Goal: Task Accomplishment & Management: Manage account settings

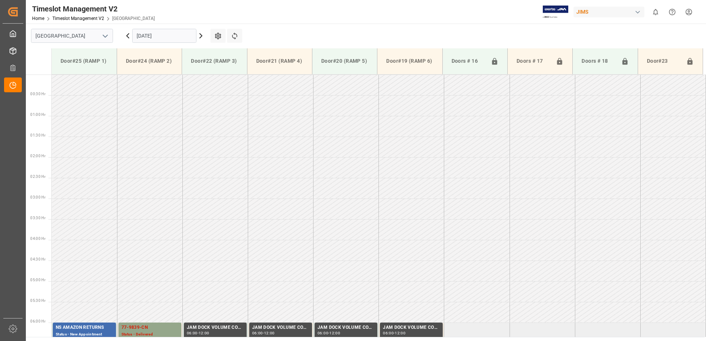
scroll to position [248, 0]
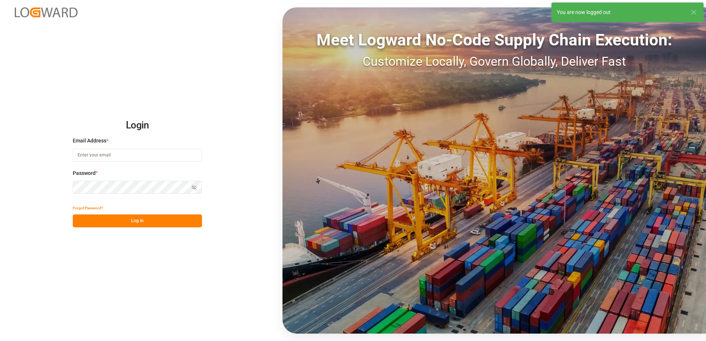
click at [93, 155] on input at bounding box center [137, 155] width 129 height 13
type input "[PERSON_NAME][EMAIL_ADDRESS][DOMAIN_NAME]"
click at [64, 187] on div "Login Email Address * [EMAIL_ADDRESS][DOMAIN_NAME] Password * Show password For…" at bounding box center [353, 170] width 706 height 341
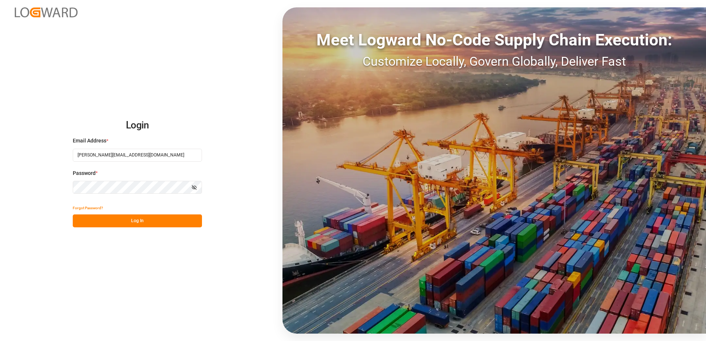
drag, startPoint x: 78, startPoint y: 221, endPoint x: 82, endPoint y: 221, distance: 3.7
click at [79, 221] on button "Log In" at bounding box center [137, 221] width 129 height 13
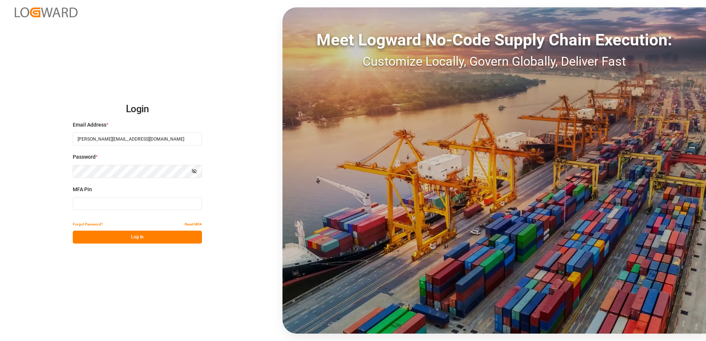
click at [84, 205] on input at bounding box center [137, 203] width 129 height 13
type input "769565"
click at [118, 238] on button "Log In" at bounding box center [137, 237] width 129 height 13
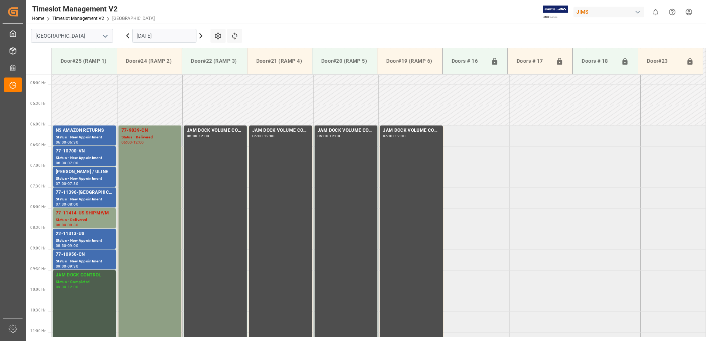
scroll to position [216, 0]
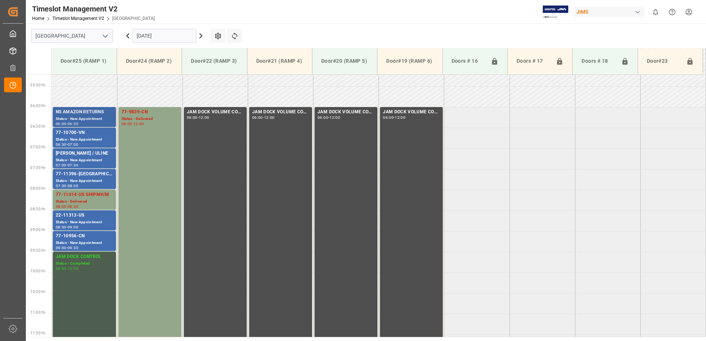
click at [78, 115] on div "NS AMAZON RETURNS" at bounding box center [84, 112] width 57 height 7
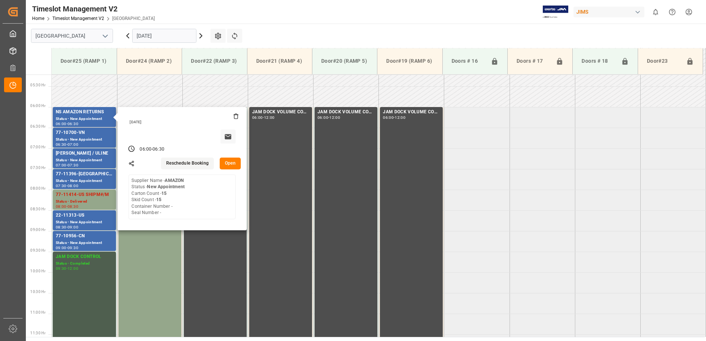
click at [229, 162] on button "Open" at bounding box center [230, 164] width 21 height 12
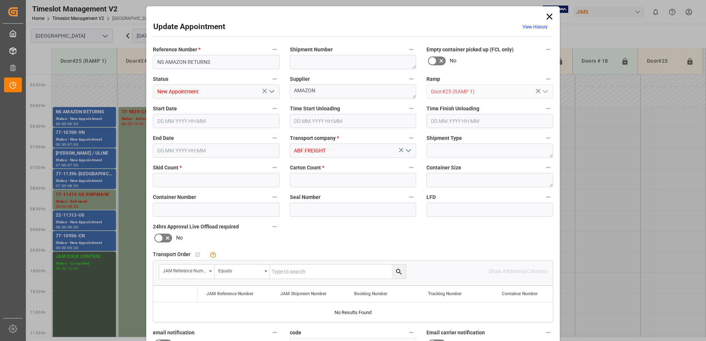
type input "15"
type input "[DATE] 06:00"
type input "[DATE] 06:30"
type input "[DATE] 12:12"
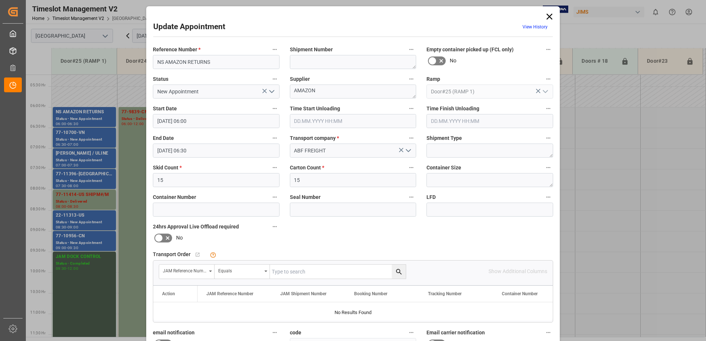
click at [271, 92] on polyline "open menu" at bounding box center [272, 92] width 4 height 2
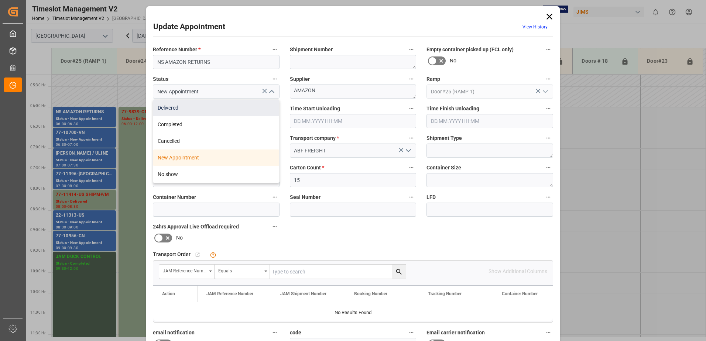
click at [204, 109] on div "Delivered" at bounding box center [216, 108] width 126 height 17
type input "Delivered"
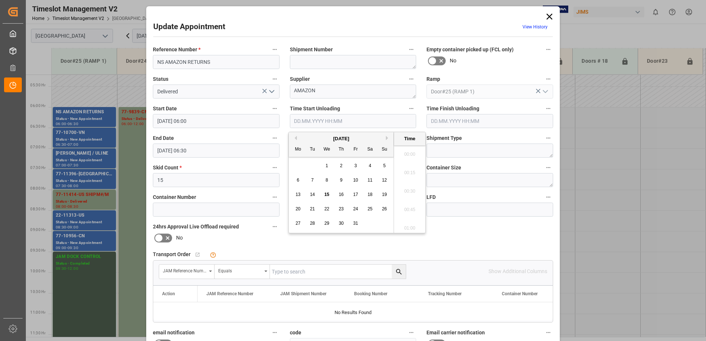
click at [322, 121] on input "text" at bounding box center [353, 121] width 127 height 14
click at [327, 194] on span "15" at bounding box center [326, 194] width 5 height 5
click at [408, 206] on li "09:00" at bounding box center [409, 207] width 31 height 18
type input "[DATE] 09:00"
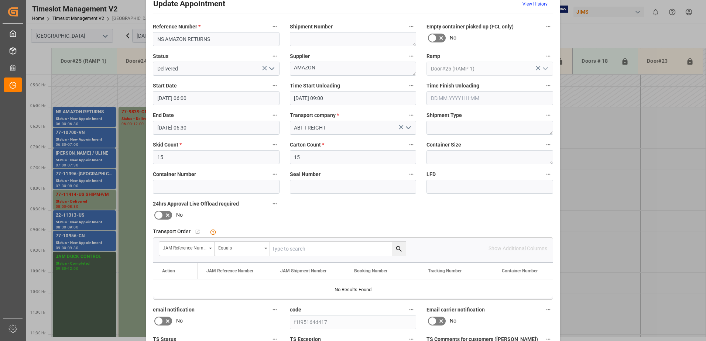
scroll to position [0, 0]
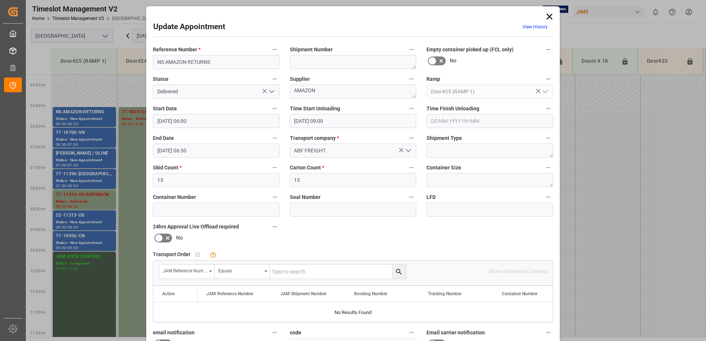
click at [548, 17] on icon at bounding box center [550, 17] width 6 height 6
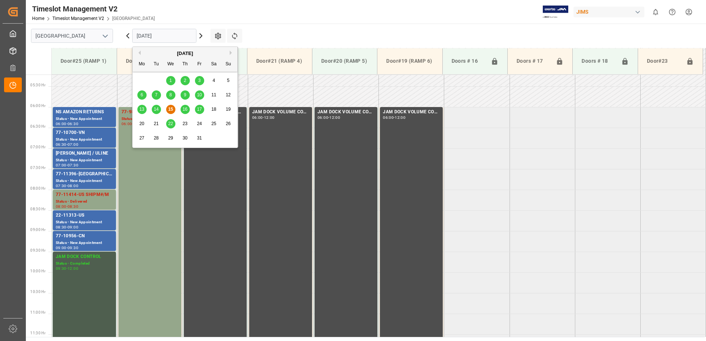
click at [173, 37] on input "[DATE]" at bounding box center [164, 36] width 64 height 14
click at [156, 109] on span "14" at bounding box center [156, 109] width 5 height 5
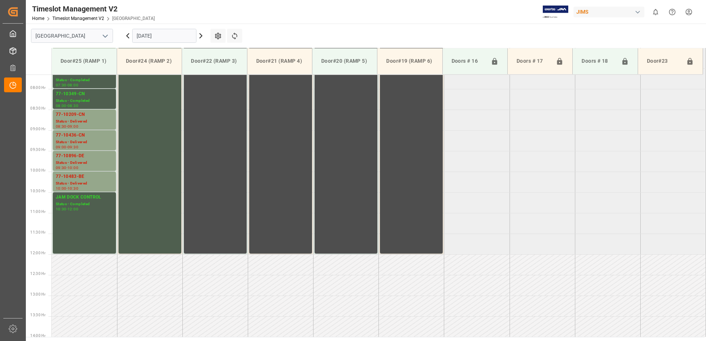
scroll to position [327, 0]
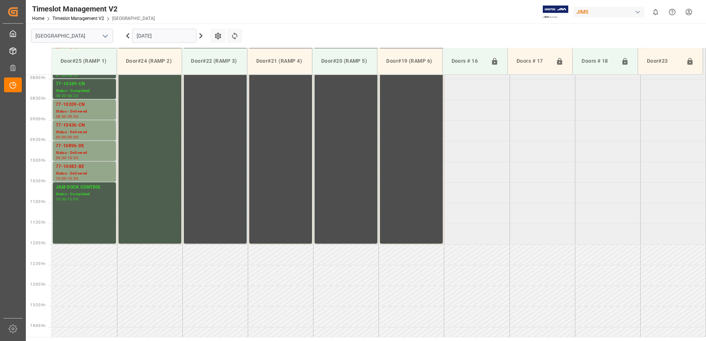
click at [181, 34] on input "[DATE]" at bounding box center [164, 36] width 64 height 14
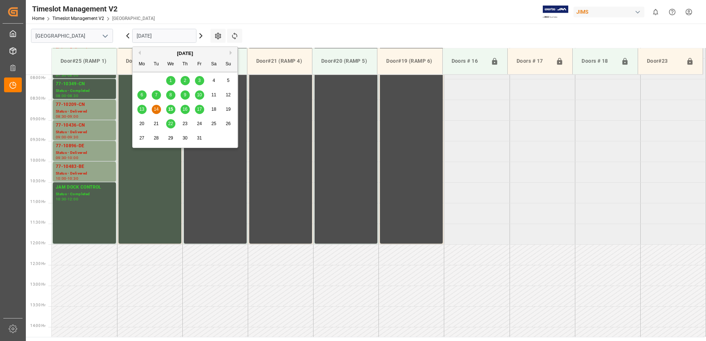
click at [201, 82] on span "3" at bounding box center [199, 80] width 3 height 5
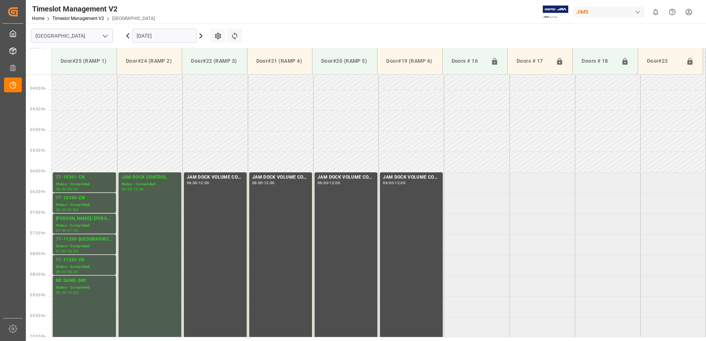
scroll to position [142, 0]
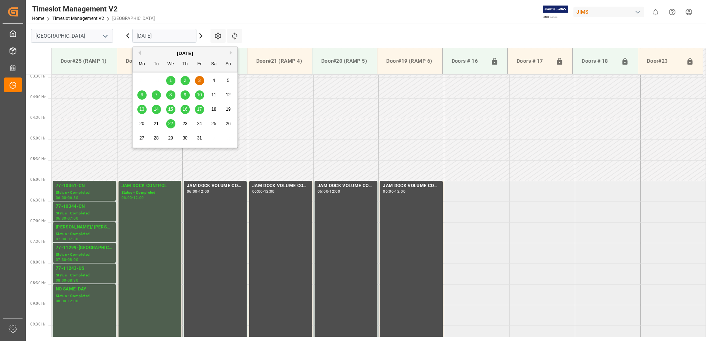
click at [174, 37] on input "[DATE]" at bounding box center [164, 36] width 64 height 14
click at [200, 95] on span "10" at bounding box center [199, 94] width 5 height 5
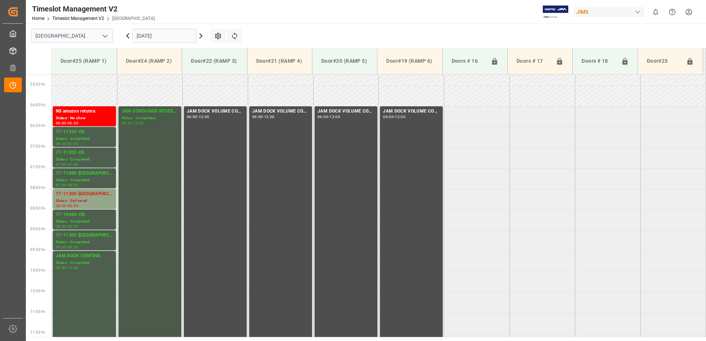
scroll to position [216, 0]
click at [90, 114] on div "NS amazon returns" at bounding box center [84, 112] width 57 height 7
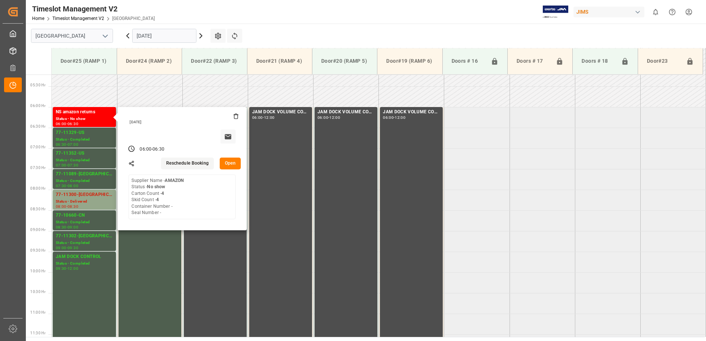
click at [232, 162] on button "Open" at bounding box center [230, 164] width 21 height 12
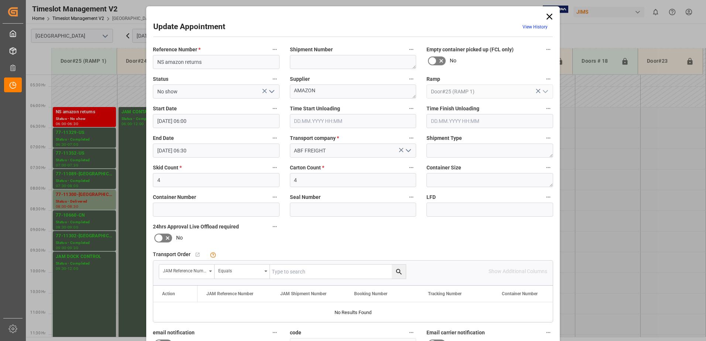
click at [549, 17] on icon at bounding box center [550, 16] width 10 height 10
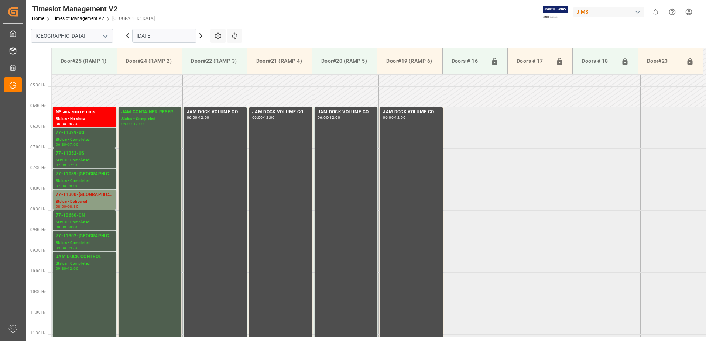
click at [87, 200] on div "Status - Delivered" at bounding box center [84, 202] width 57 height 6
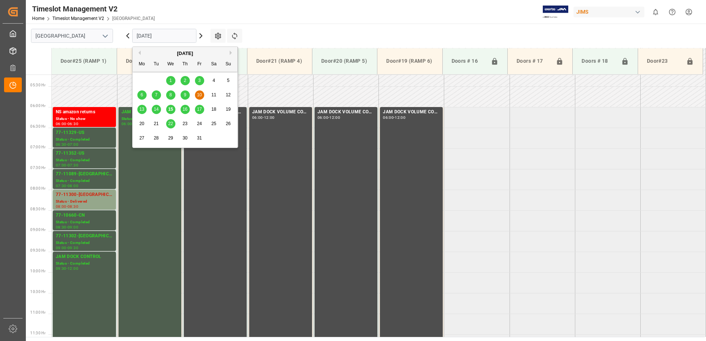
click at [176, 31] on input "[DATE]" at bounding box center [164, 36] width 64 height 14
click at [170, 108] on span "15" at bounding box center [170, 109] width 5 height 5
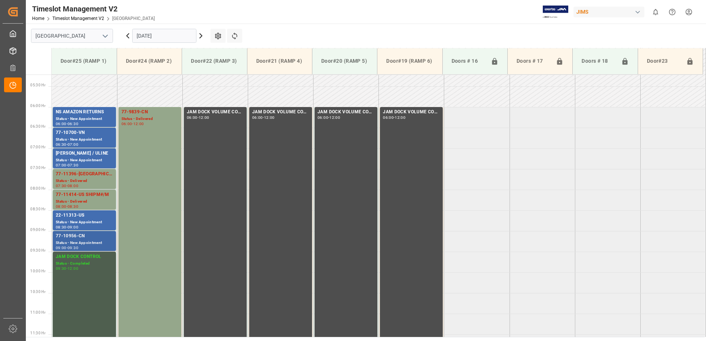
click at [85, 239] on div "77-10956-CN" at bounding box center [84, 236] width 57 height 7
click at [85, 219] on div "22-11313-US" at bounding box center [84, 215] width 57 height 7
click at [81, 220] on div "Status - New Appointment" at bounding box center [84, 222] width 57 height 6
click at [200, 35] on icon at bounding box center [201, 35] width 9 height 9
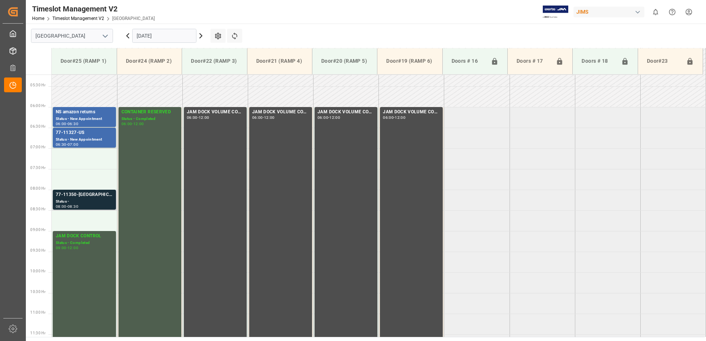
click at [74, 209] on div "77-11350-[GEOGRAPHIC_DATA] Status - 08:00 - 08:30" at bounding box center [84, 200] width 63 height 20
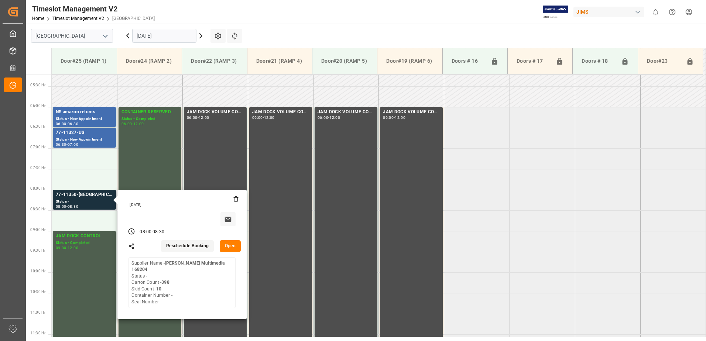
click at [234, 245] on button "Open" at bounding box center [230, 247] width 21 height 12
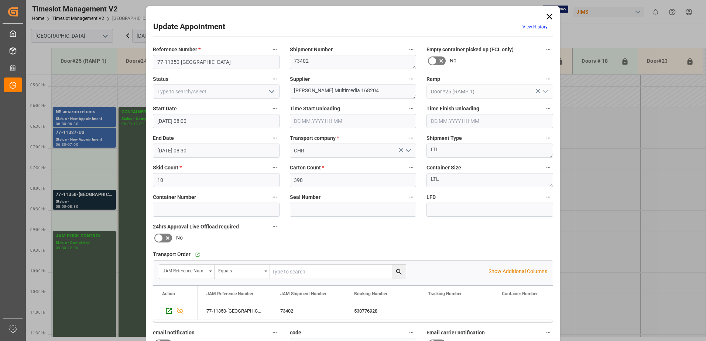
click at [293, 270] on input "text" at bounding box center [338, 272] width 136 height 14
type input "77-11350-us"
click at [398, 272] on icon "search button" at bounding box center [399, 272] width 6 height 6
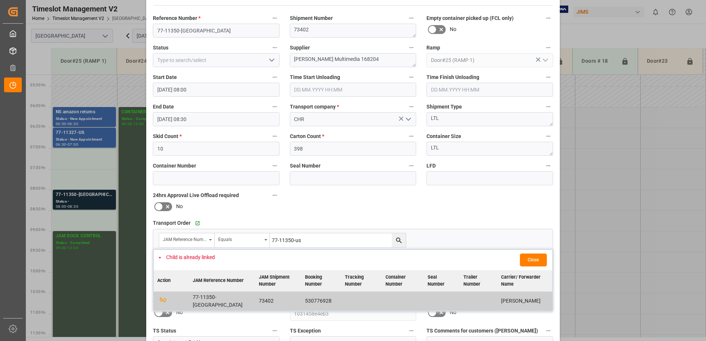
scroll to position [74, 0]
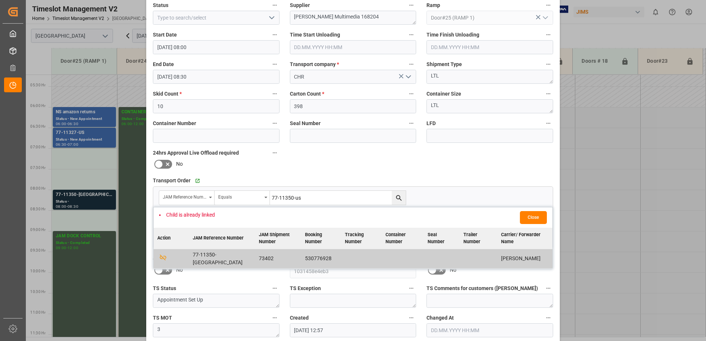
click at [538, 218] on button "Close" at bounding box center [533, 217] width 27 height 13
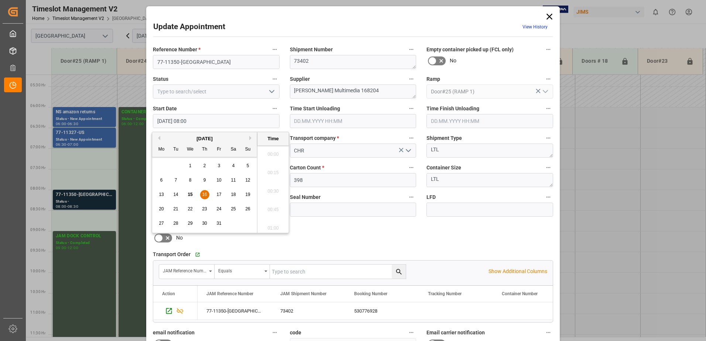
scroll to position [557, 0]
click at [210, 121] on input "[DATE] 08:00" at bounding box center [216, 121] width 127 height 14
click at [205, 194] on span "16" at bounding box center [204, 194] width 5 height 5
click at [271, 187] on li "07:00" at bounding box center [273, 189] width 31 height 18
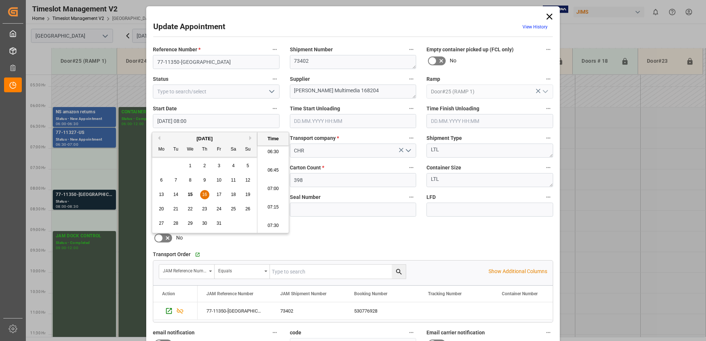
type input "[DATE] 07:00"
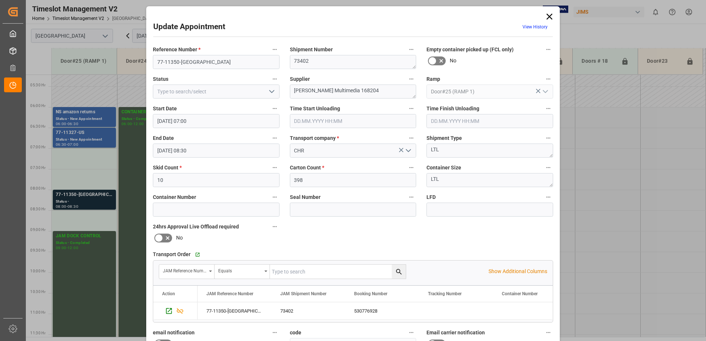
click at [212, 150] on input "[DATE] 08:30" at bounding box center [216, 151] width 127 height 14
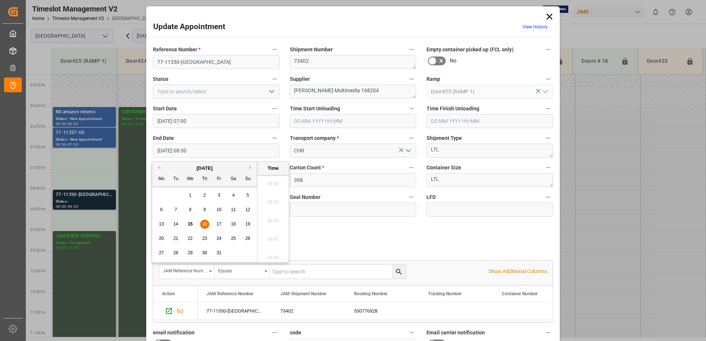
scroll to position [594, 0]
click at [204, 225] on span "16" at bounding box center [204, 224] width 5 height 5
click at [270, 183] on li "07:30" at bounding box center [273, 182] width 31 height 18
type input "[DATE] 07:30"
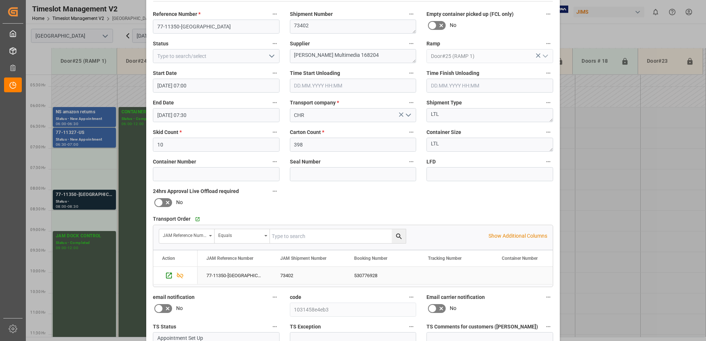
scroll to position [108, 0]
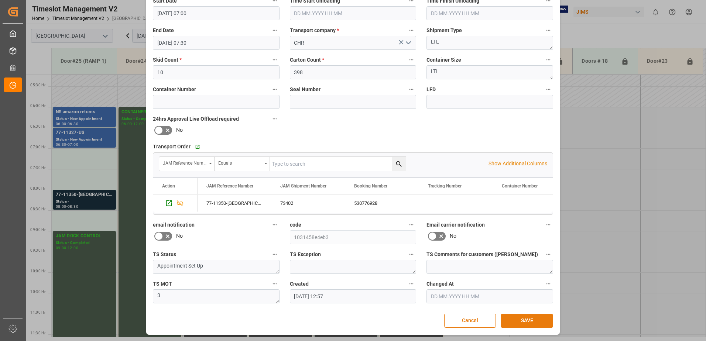
click at [526, 322] on button "SAVE" at bounding box center [527, 321] width 52 height 14
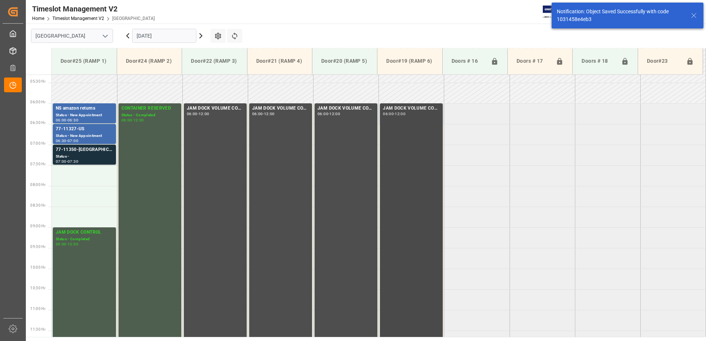
scroll to position [244, 0]
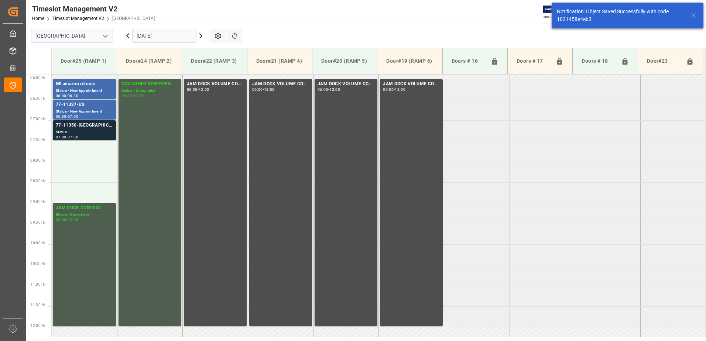
click at [78, 130] on div "Status -" at bounding box center [84, 132] width 57 height 6
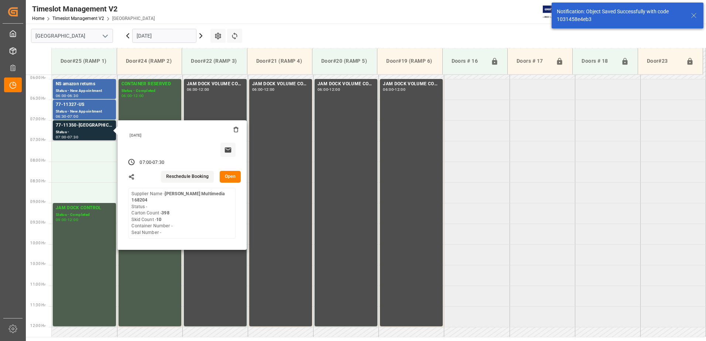
click at [233, 177] on button "Open" at bounding box center [230, 177] width 21 height 12
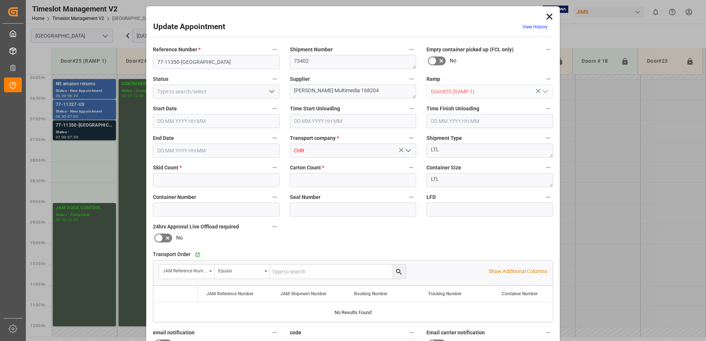
type input "10"
type input "398"
type input "[DATE] 07:00"
type input "[DATE] 07:30"
type input "[DATE] 12:57"
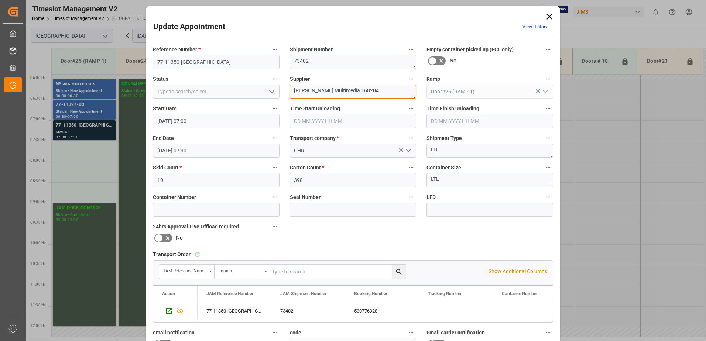
drag, startPoint x: 361, startPoint y: 91, endPoint x: 340, endPoint y: 90, distance: 20.3
click at [340, 90] on textarea "[PERSON_NAME] Multimedia 168204" at bounding box center [353, 92] width 127 height 14
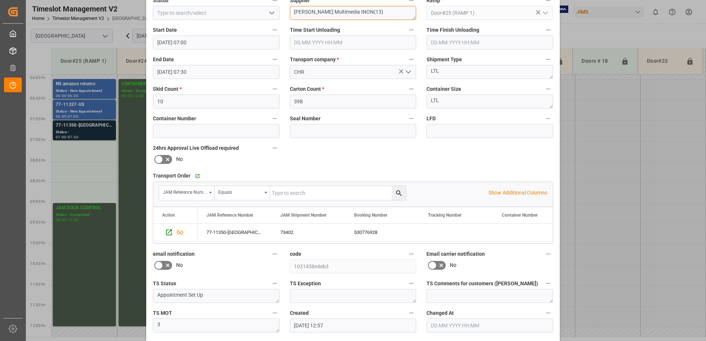
scroll to position [108, 0]
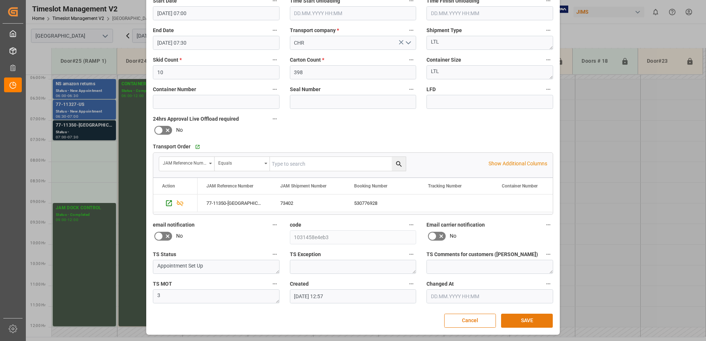
type textarea "[PERSON_NAME] Multimedia INON(13)"
click at [532, 321] on button "SAVE" at bounding box center [527, 321] width 52 height 14
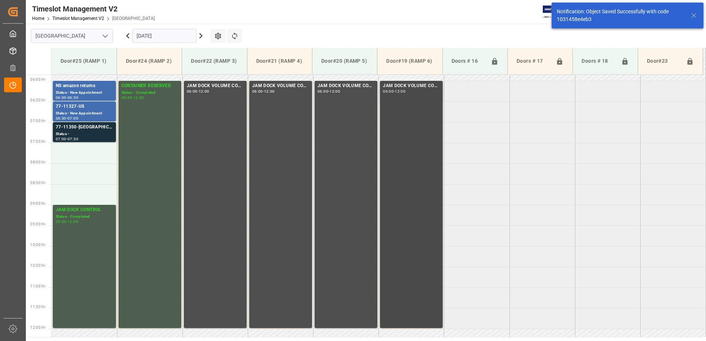
scroll to position [244, 0]
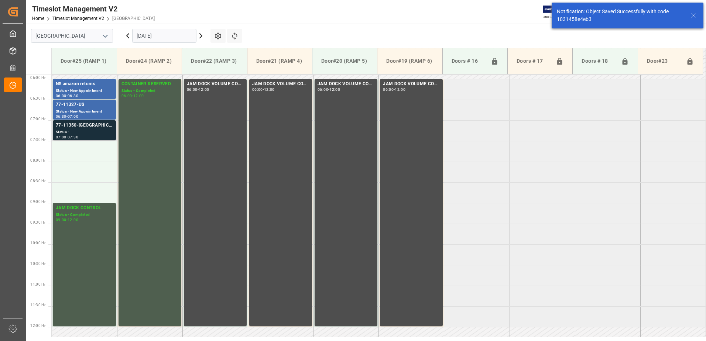
click at [91, 128] on div "77-11350-[GEOGRAPHIC_DATA]" at bounding box center [84, 125] width 57 height 7
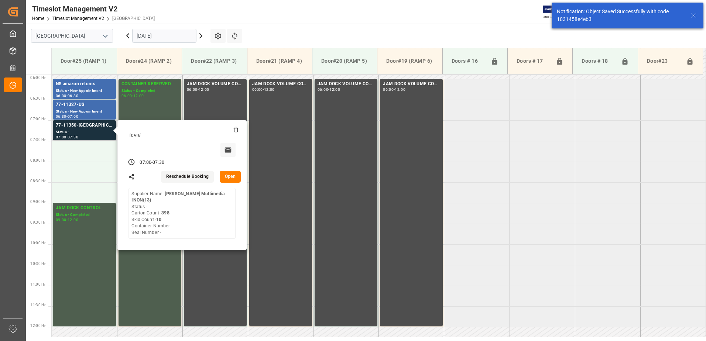
click at [231, 175] on button "Open" at bounding box center [230, 177] width 21 height 12
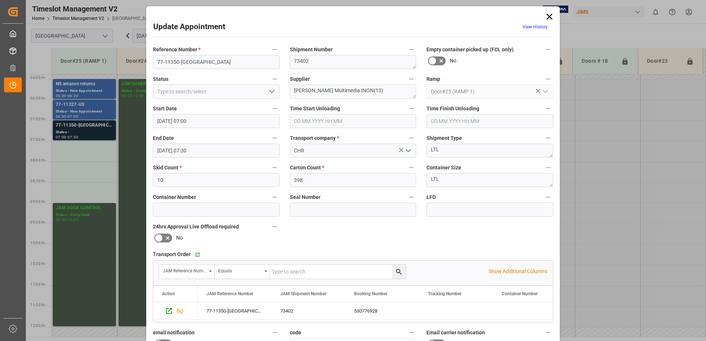
click at [272, 92] on icon "open menu" at bounding box center [272, 91] width 9 height 9
click at [232, 161] on div "New Appointment" at bounding box center [216, 158] width 126 height 17
type input "New Appointment"
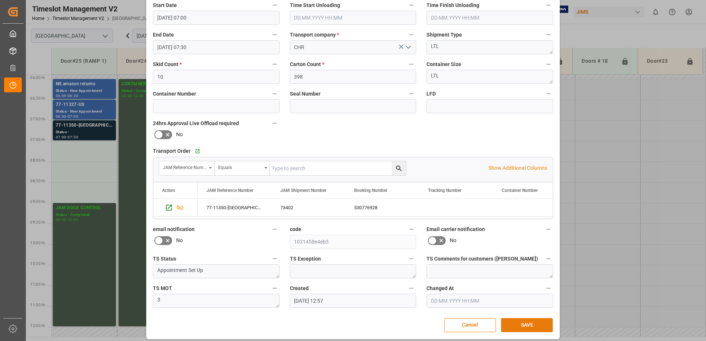
scroll to position [108, 0]
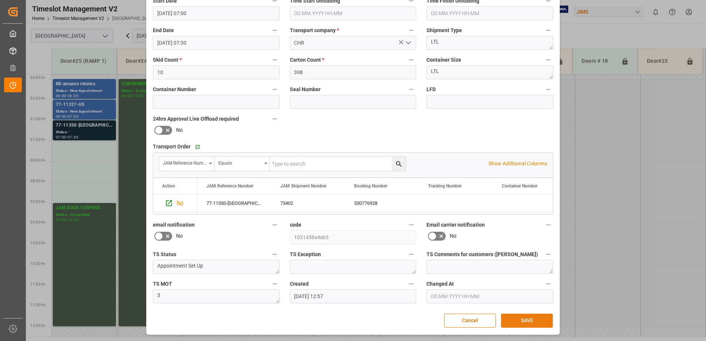
click at [531, 321] on button "SAVE" at bounding box center [527, 321] width 52 height 14
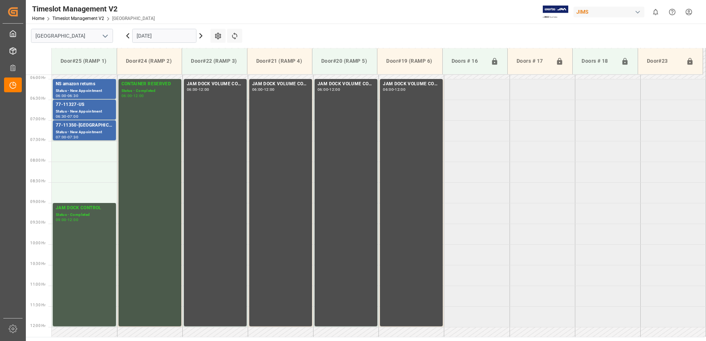
scroll to position [207, 0]
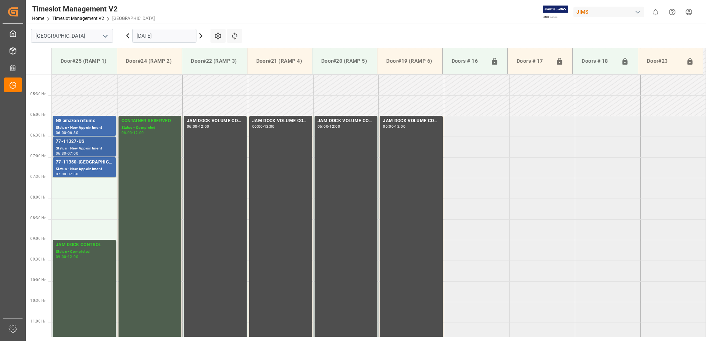
click at [86, 143] on div "77-11327-US" at bounding box center [84, 141] width 57 height 7
click at [127, 36] on icon at bounding box center [128, 36] width 2 height 4
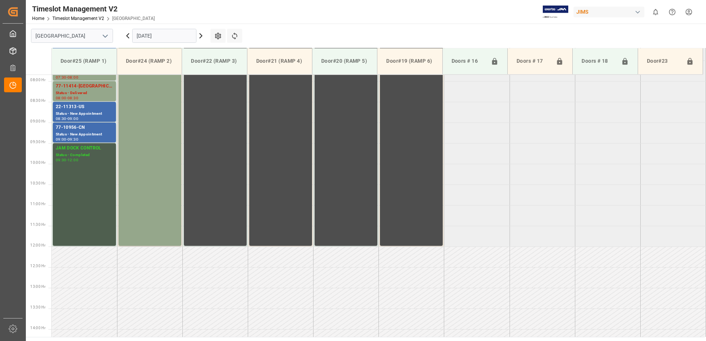
scroll to position [327, 0]
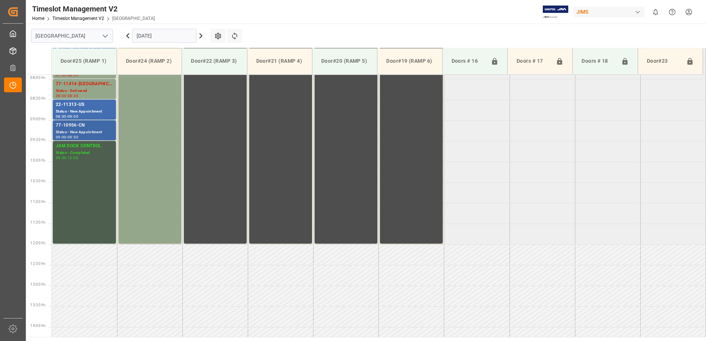
click at [79, 125] on div "77-10956-CN" at bounding box center [84, 125] width 57 height 7
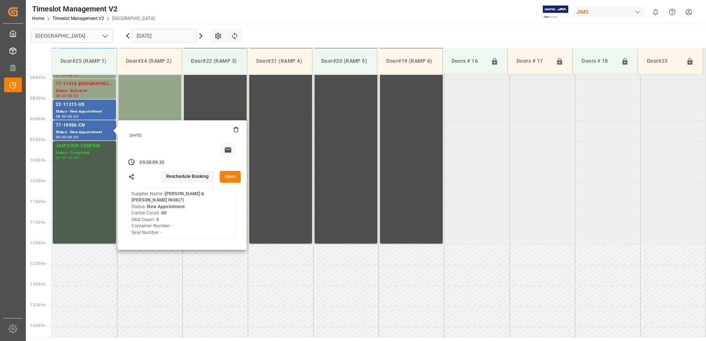
click at [231, 176] on button "Open" at bounding box center [230, 177] width 21 height 12
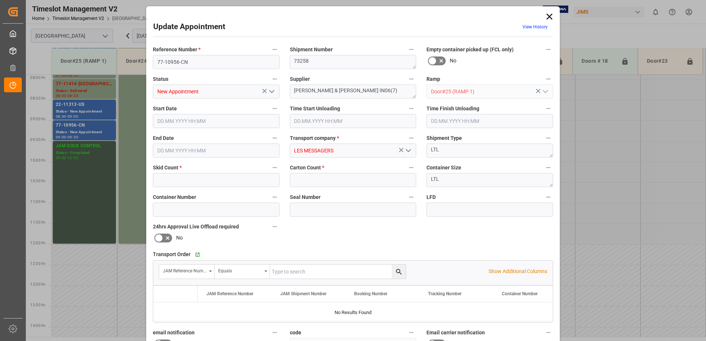
type input "3"
type input "60"
type input "[DATE] 09:00"
type input "[DATE] 09:30"
type input "[DATE] 17:20"
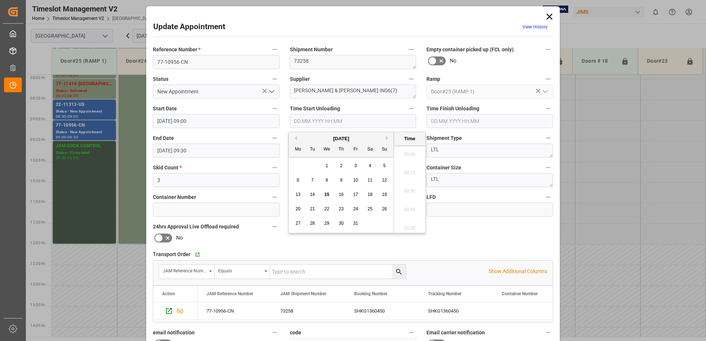
click at [305, 120] on input "text" at bounding box center [353, 121] width 127 height 14
click at [328, 195] on span "15" at bounding box center [326, 194] width 5 height 5
click at [408, 208] on li "09:30" at bounding box center [409, 207] width 31 height 18
type input "[DATE] 09:30"
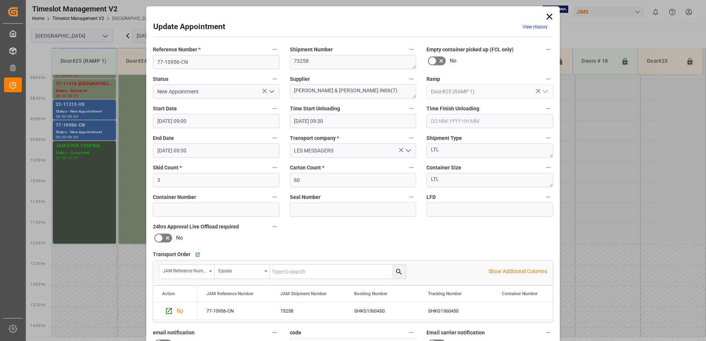
click at [271, 90] on icon "open menu" at bounding box center [272, 91] width 9 height 9
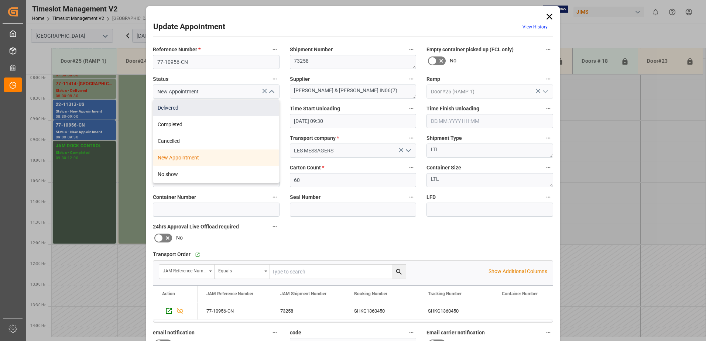
click at [212, 108] on div "Delivered" at bounding box center [216, 108] width 126 height 17
type input "Delivered"
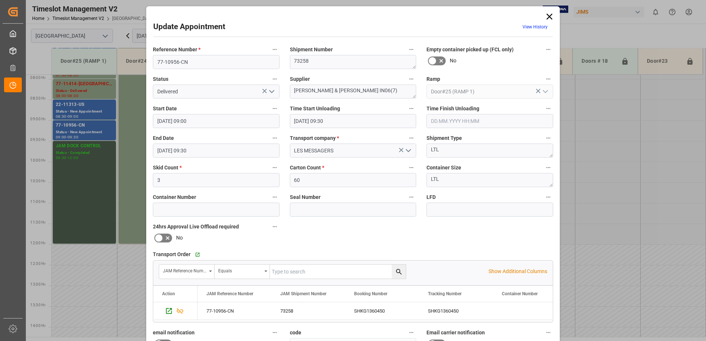
scroll to position [108, 0]
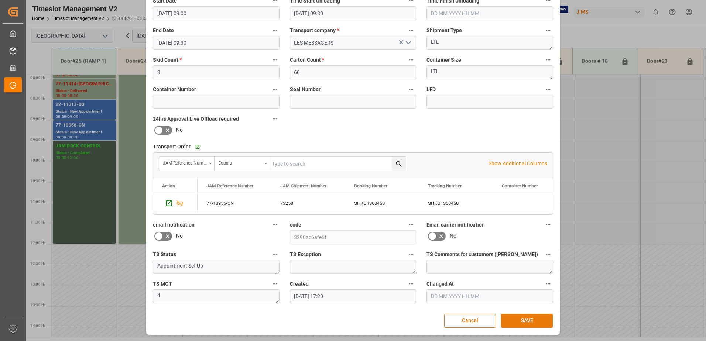
click at [532, 319] on button "SAVE" at bounding box center [527, 321] width 52 height 14
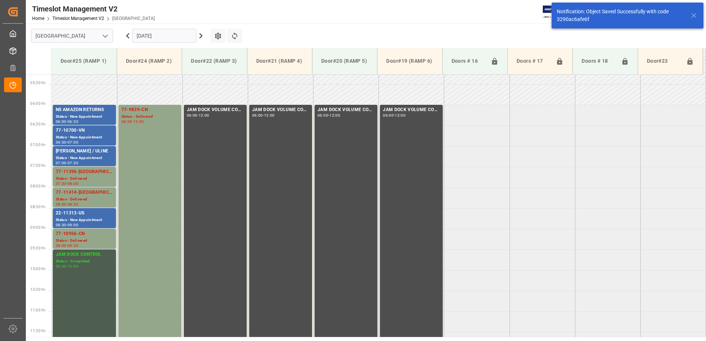
scroll to position [216, 0]
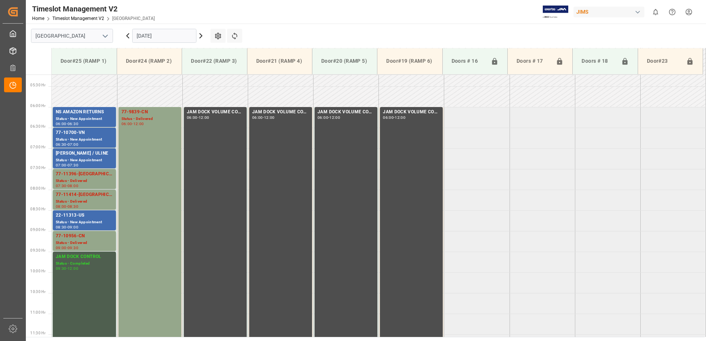
click at [166, 35] on input "[DATE]" at bounding box center [164, 36] width 64 height 14
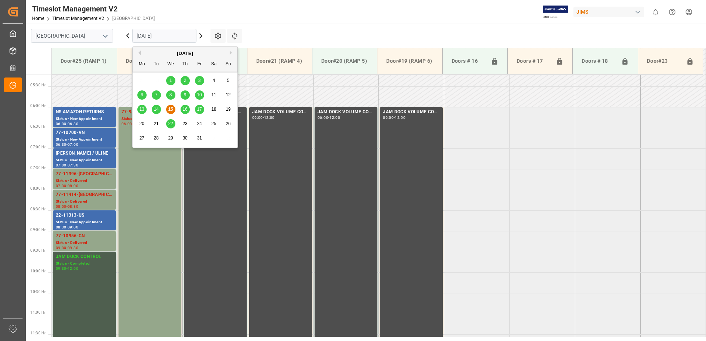
click at [200, 96] on span "10" at bounding box center [199, 94] width 5 height 5
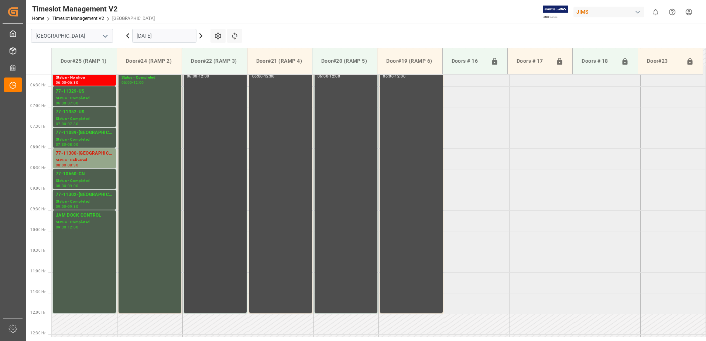
scroll to position [220, 0]
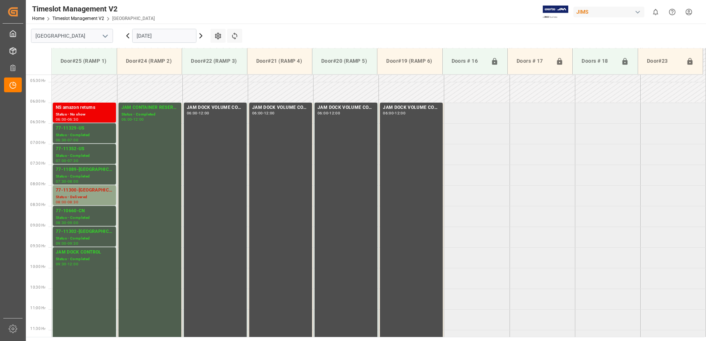
click at [81, 111] on div "NS amazon returns" at bounding box center [84, 107] width 57 height 7
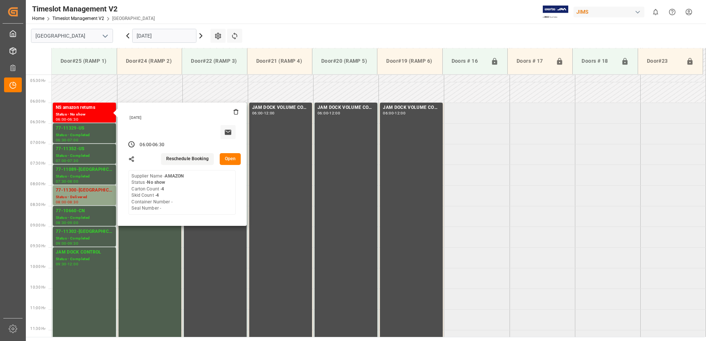
click at [232, 157] on button "Open" at bounding box center [230, 159] width 21 height 12
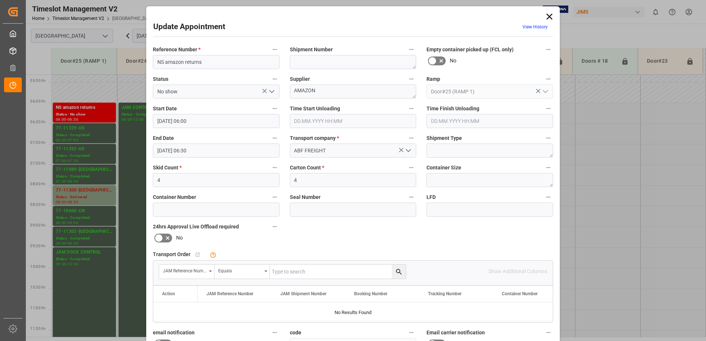
click at [271, 91] on icon "open menu" at bounding box center [272, 91] width 9 height 9
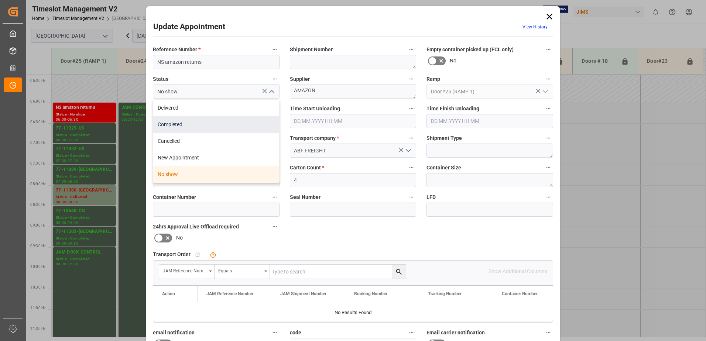
click at [193, 122] on div "Completed" at bounding box center [216, 124] width 126 height 17
type input "Completed"
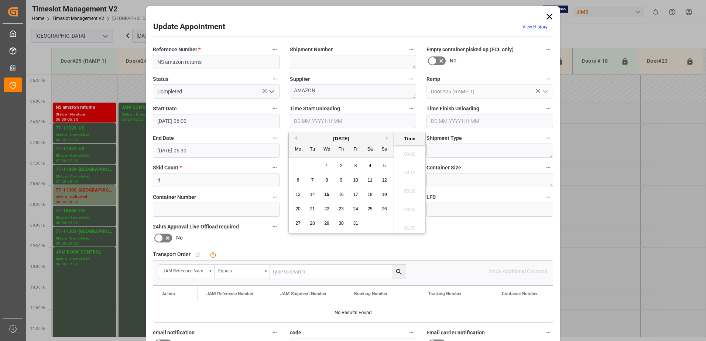
scroll to position [668, 0]
click at [300, 119] on input "text" at bounding box center [353, 121] width 127 height 14
click at [328, 195] on span "15" at bounding box center [326, 194] width 5 height 5
click at [410, 170] on li "09:15" at bounding box center [409, 170] width 31 height 18
type input "[DATE] 09:15"
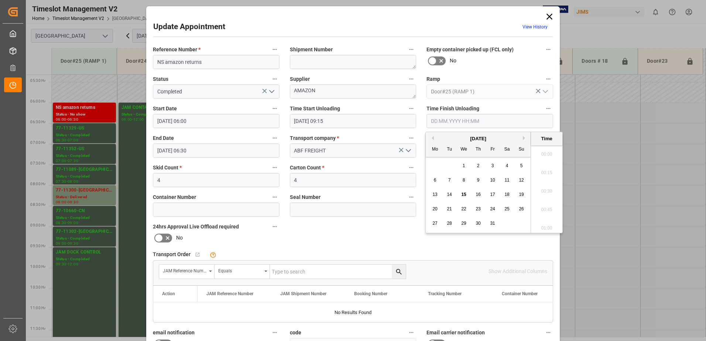
click at [436, 121] on input "text" at bounding box center [490, 121] width 127 height 14
click at [463, 195] on span "15" at bounding box center [464, 194] width 5 height 5
click at [548, 188] on li "09:30" at bounding box center [546, 189] width 31 height 18
type input "[DATE] 09:30"
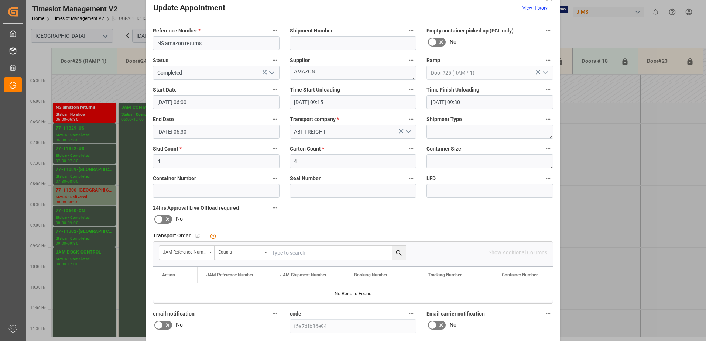
scroll to position [108, 0]
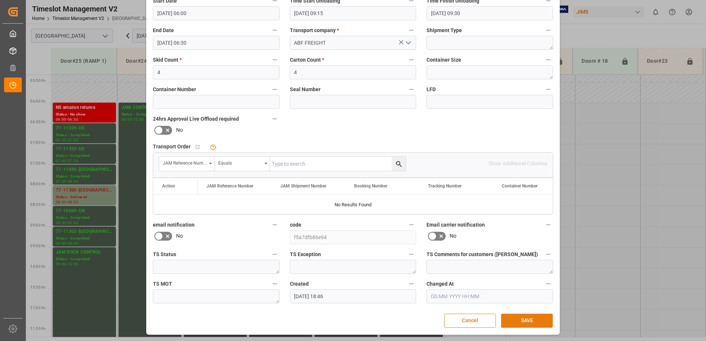
click at [518, 319] on button "SAVE" at bounding box center [527, 321] width 52 height 14
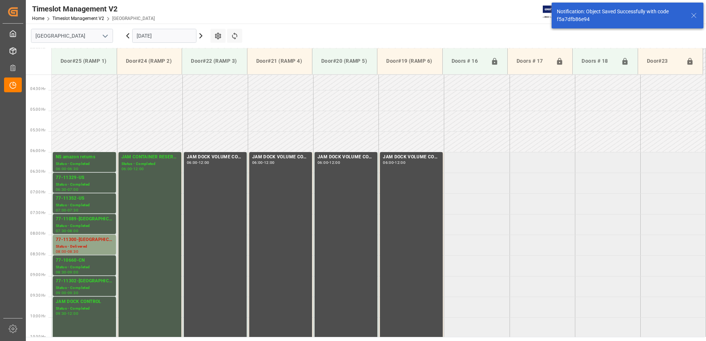
scroll to position [202, 0]
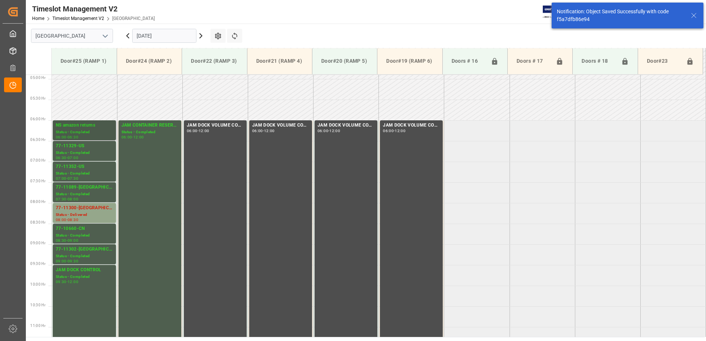
click at [83, 129] on div "NS amazon returns" at bounding box center [84, 125] width 57 height 7
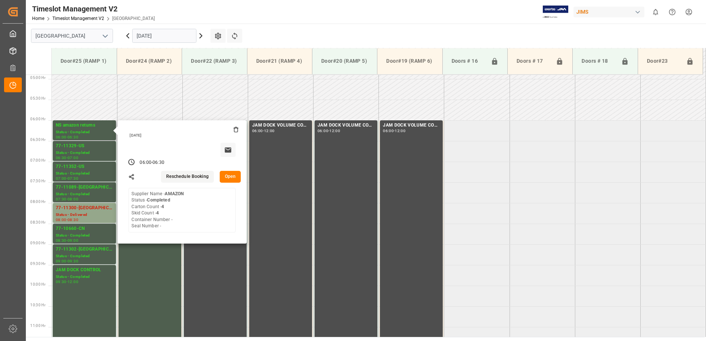
click at [228, 174] on button "Open" at bounding box center [230, 177] width 21 height 12
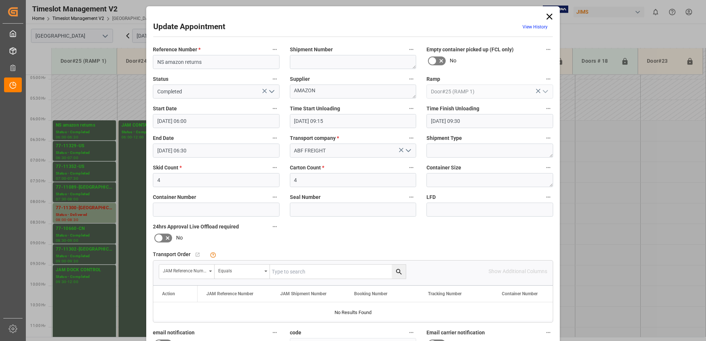
click at [548, 17] on icon at bounding box center [550, 17] width 6 height 6
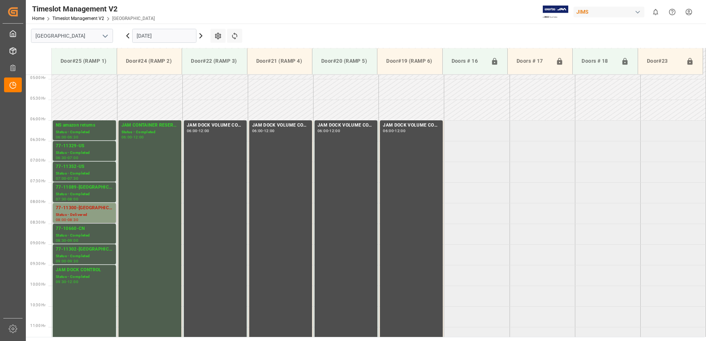
click at [88, 210] on div "77-11300-[GEOGRAPHIC_DATA]" at bounding box center [84, 208] width 57 height 7
